Goal: Navigation & Orientation: Understand site structure

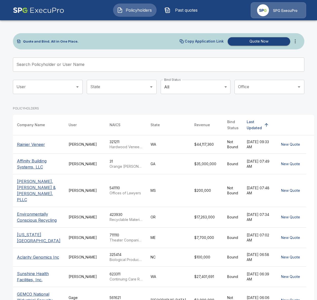
click at [38, 10] on img at bounding box center [38, 10] width 51 height 16
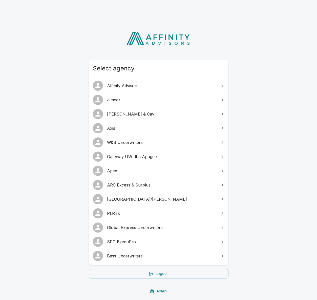
click at [156, 97] on span "Jimcor" at bounding box center [161, 100] width 109 height 6
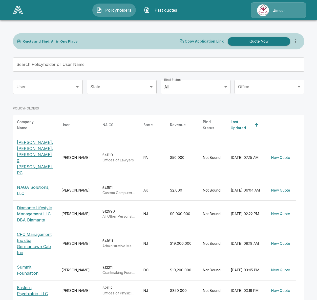
click at [270, 13] on div "Jimcor" at bounding box center [278, 10] width 55 height 16
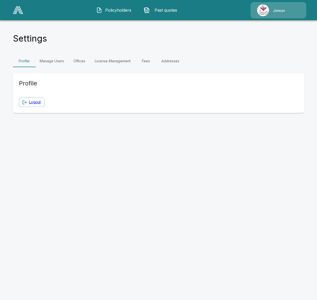
click at [55, 59] on link "Manage Users" at bounding box center [52, 61] width 32 height 12
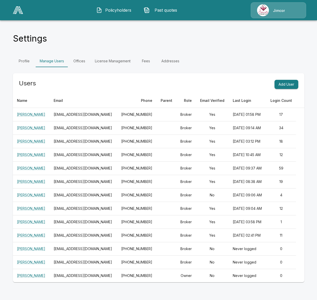
click at [120, 56] on link "License Management" at bounding box center [113, 61] width 44 height 12
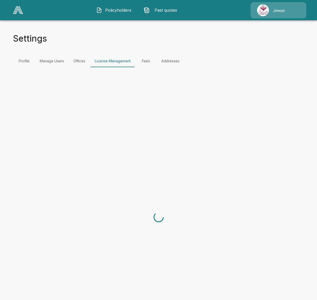
click at [149, 59] on link "Fees" at bounding box center [146, 61] width 23 height 12
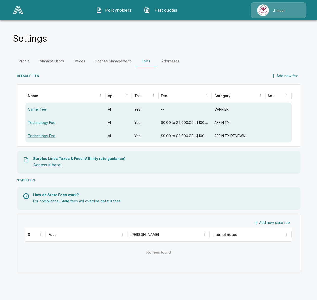
click at [48, 165] on link "Access it here!" at bounding box center [47, 164] width 28 height 5
click at [18, 10] on img at bounding box center [18, 10] width 10 height 8
